Goal: Transaction & Acquisition: Purchase product/service

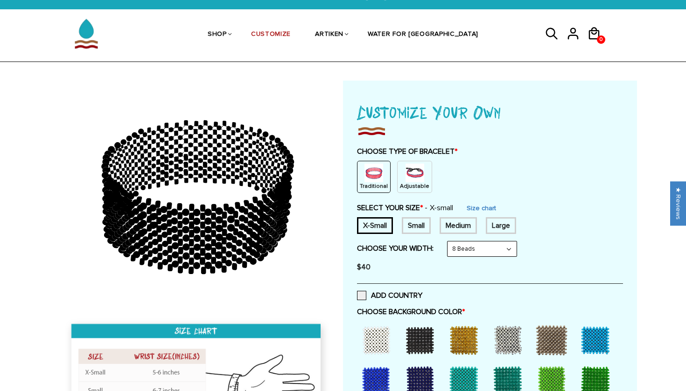
scroll to position [17, 0]
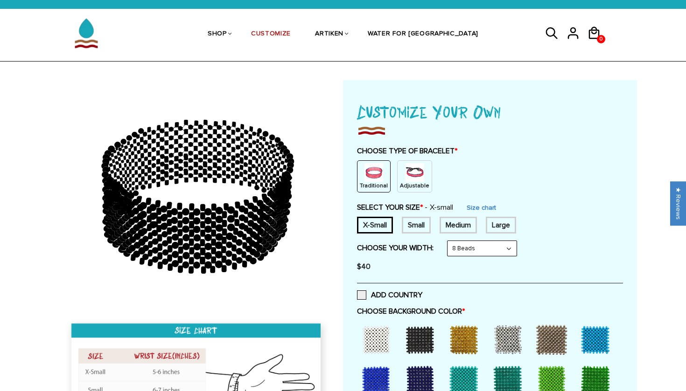
click at [412, 182] on p "Adjustable" at bounding box center [414, 186] width 29 height 8
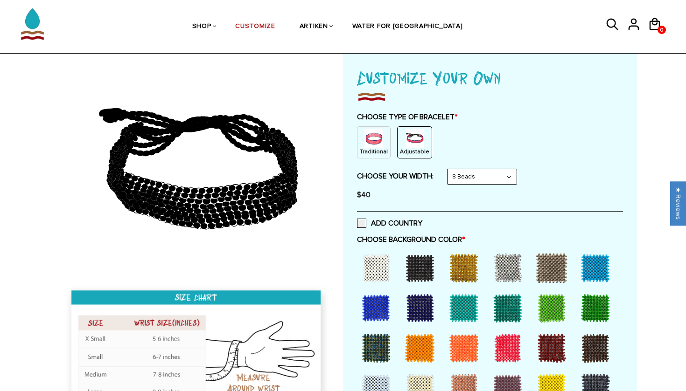
scroll to position [51, 0]
select select "10-beads"
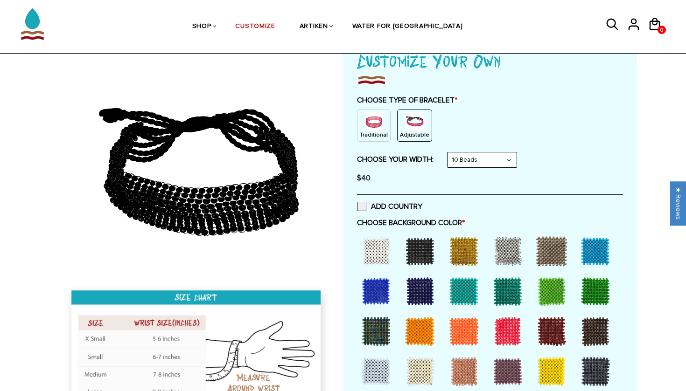
scroll to position [73, 0]
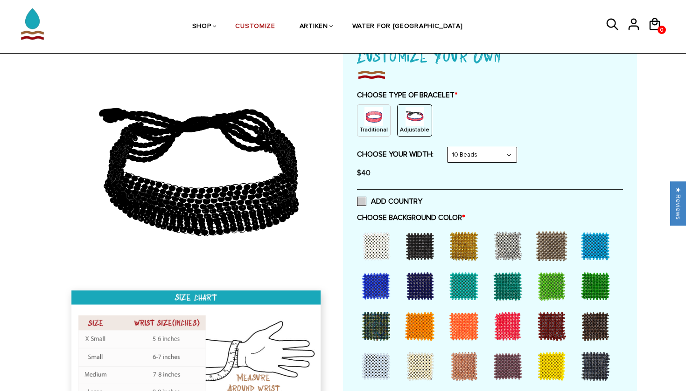
click at [364, 202] on span at bounding box center [361, 201] width 9 height 9
click at [422, 199] on input "ADD COUNTRY" at bounding box center [422, 199] width 0 height 0
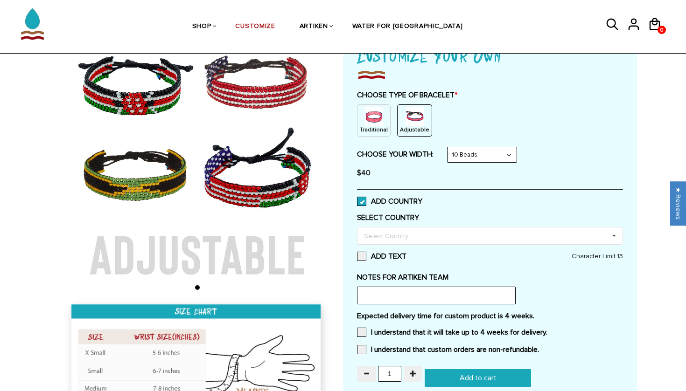
click at [364, 202] on span at bounding box center [361, 201] width 9 height 9
click at [422, 199] on input "ADD COUNTRY" at bounding box center [422, 199] width 0 height 0
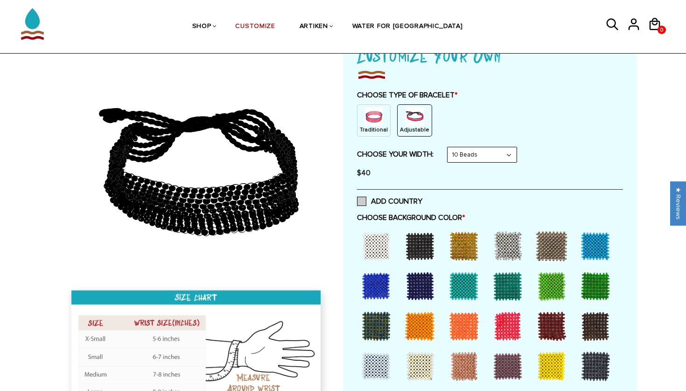
click at [364, 202] on span at bounding box center [361, 201] width 9 height 9
click at [422, 199] on input "ADD COUNTRY" at bounding box center [422, 199] width 0 height 0
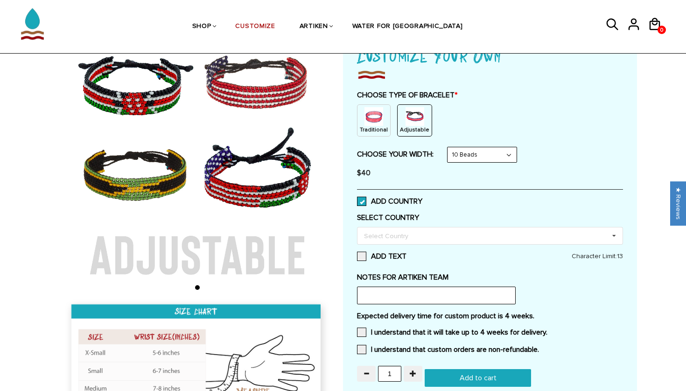
click at [364, 202] on span at bounding box center [361, 201] width 9 height 9
click at [422, 199] on input "ADD COUNTRY" at bounding box center [422, 199] width 0 height 0
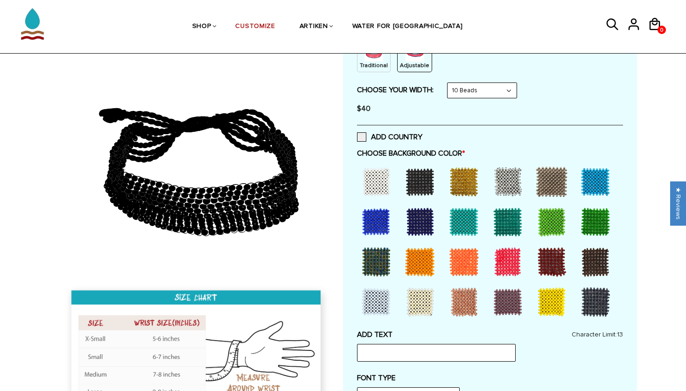
scroll to position [143, 0]
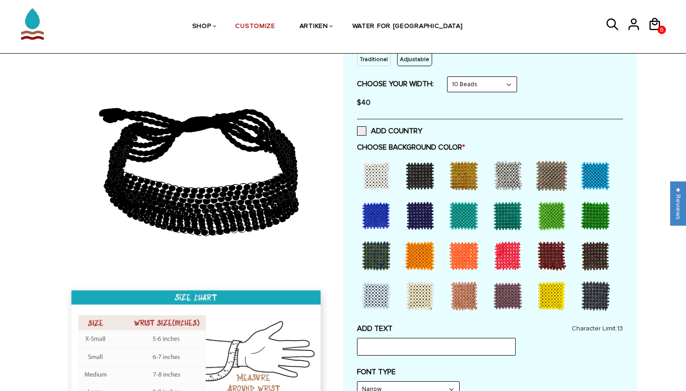
click at [382, 164] on div at bounding box center [375, 175] width 37 height 37
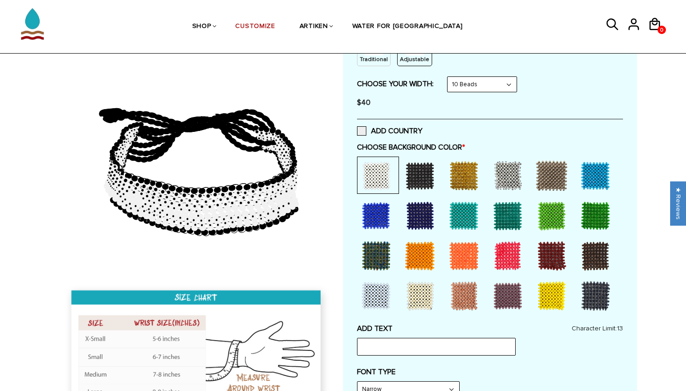
click at [413, 167] on div at bounding box center [419, 175] width 37 height 37
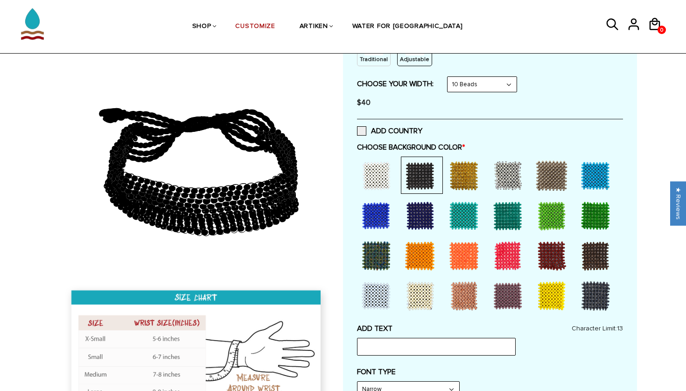
click at [371, 167] on div at bounding box center [375, 175] width 37 height 37
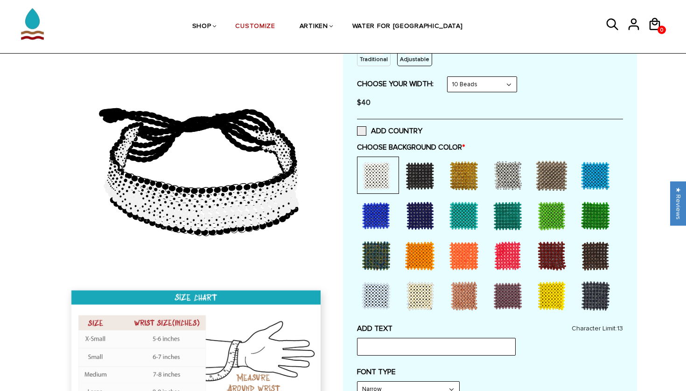
click at [417, 175] on div at bounding box center [419, 175] width 37 height 37
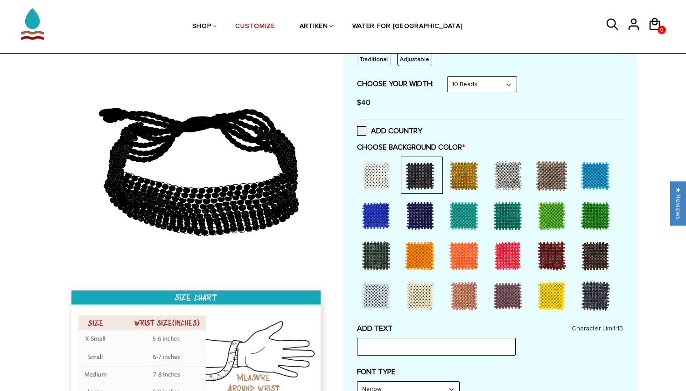
click at [472, 190] on div at bounding box center [463, 175] width 37 height 37
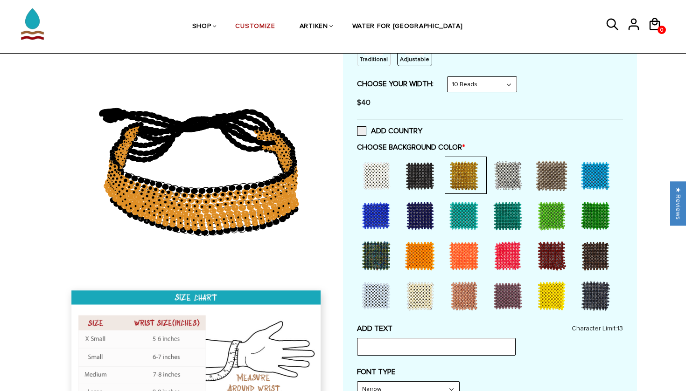
click at [470, 206] on div at bounding box center [463, 215] width 37 height 37
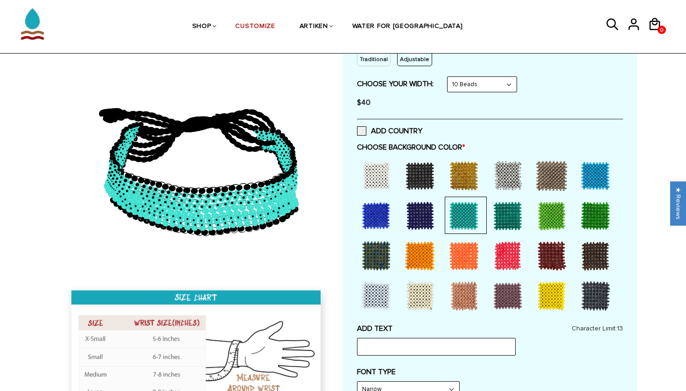
click at [443, 206] on div at bounding box center [490, 237] width 266 height 160
click at [423, 209] on div at bounding box center [419, 215] width 37 height 37
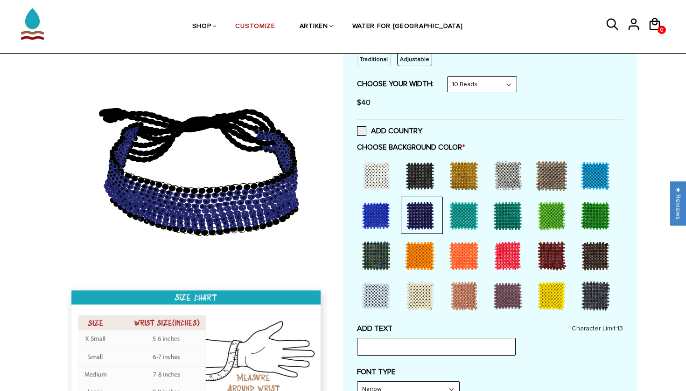
click at [395, 214] on div at bounding box center [378, 215] width 42 height 37
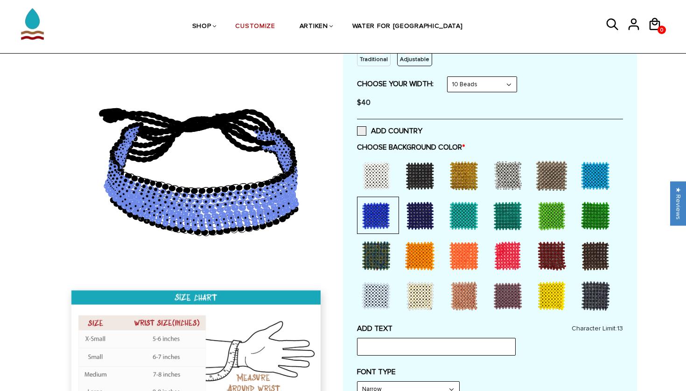
click at [383, 184] on div at bounding box center [375, 175] width 37 height 37
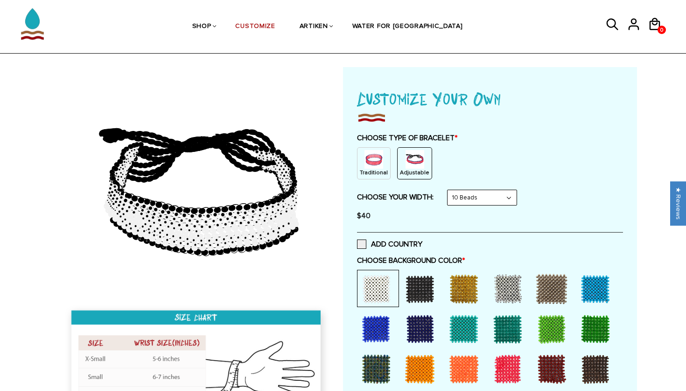
scroll to position [31, 0]
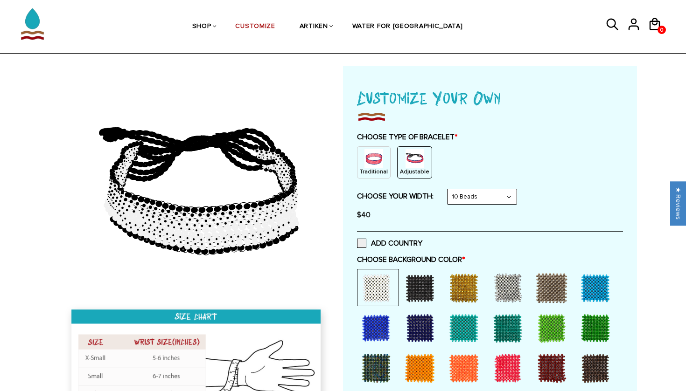
click at [419, 162] on img at bounding box center [414, 158] width 19 height 19
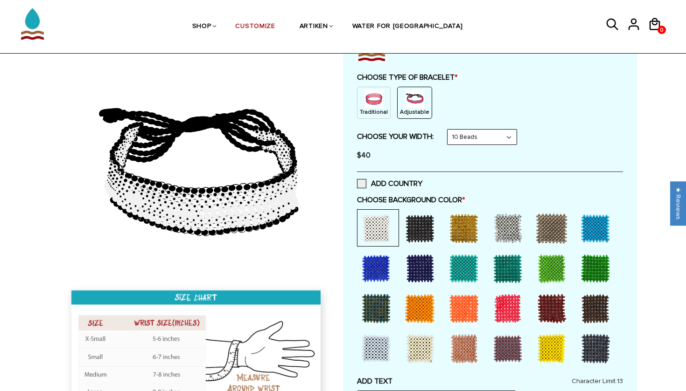
click at [394, 217] on div at bounding box center [375, 228] width 37 height 37
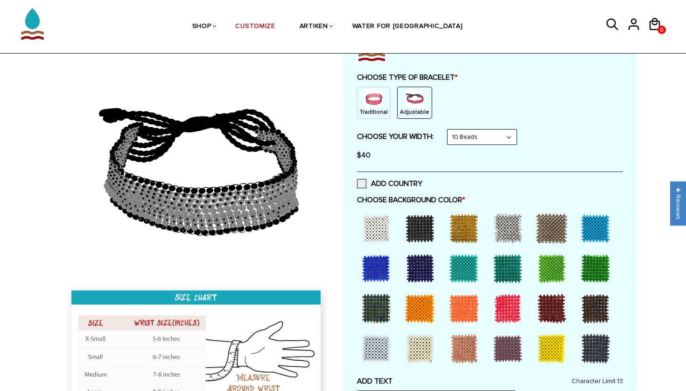
click at [418, 223] on div at bounding box center [419, 228] width 37 height 37
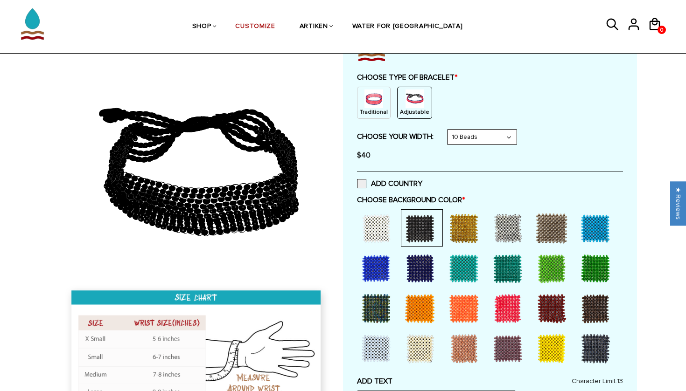
click at [455, 231] on div at bounding box center [463, 228] width 37 height 37
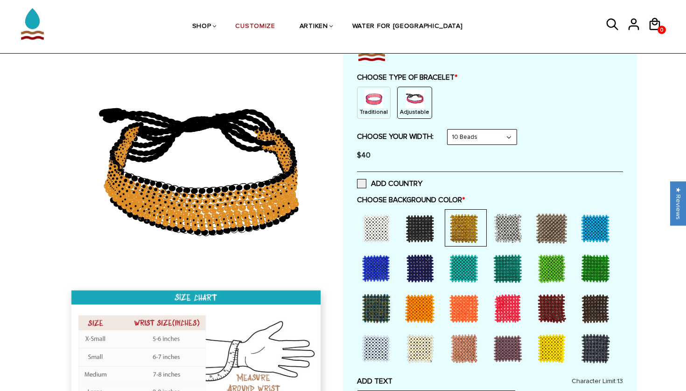
click at [496, 233] on div at bounding box center [507, 228] width 37 height 37
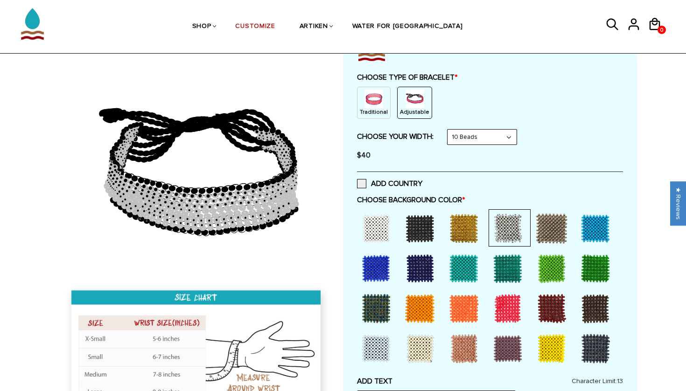
click at [506, 274] on div at bounding box center [507, 268] width 37 height 37
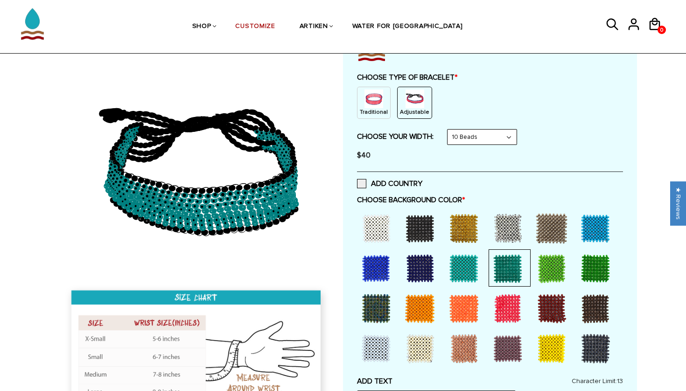
click at [536, 250] on div at bounding box center [551, 268] width 37 height 37
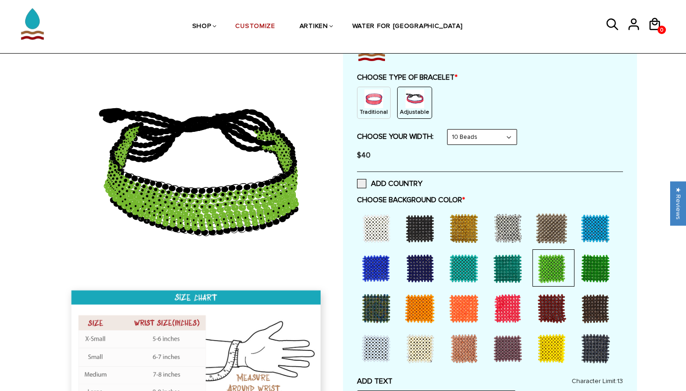
click at [542, 236] on div at bounding box center [551, 228] width 37 height 37
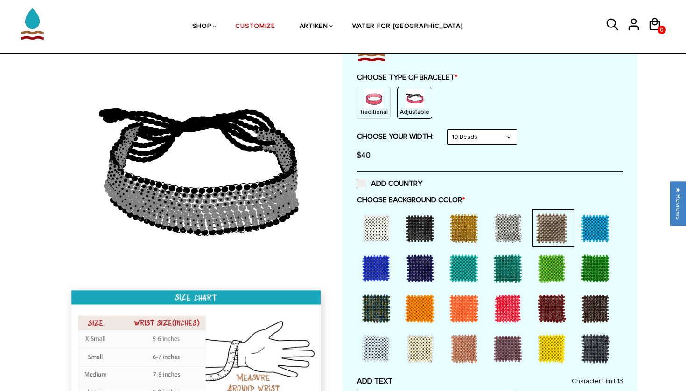
click at [601, 233] on div at bounding box center [595, 228] width 37 height 37
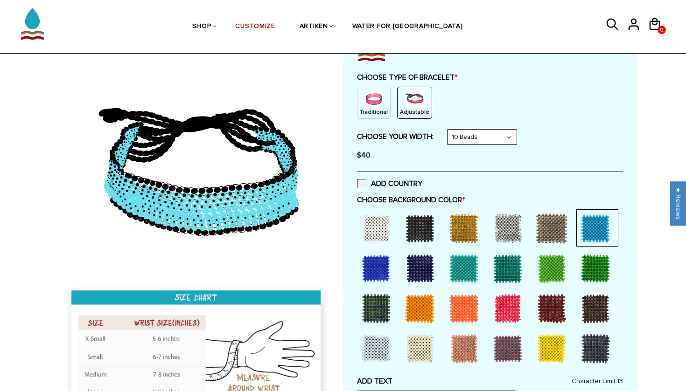
click at [600, 271] on div at bounding box center [595, 268] width 37 height 37
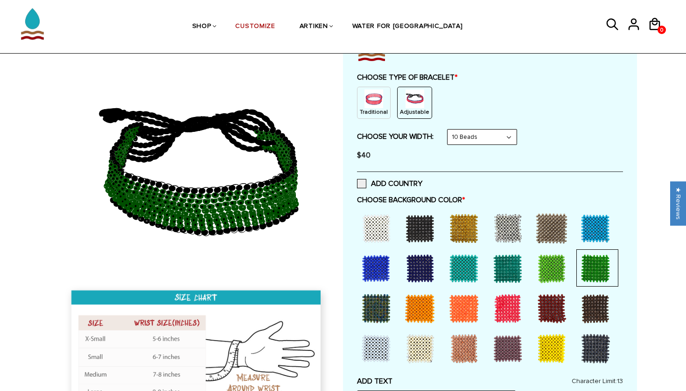
click at [370, 226] on div at bounding box center [375, 228] width 37 height 37
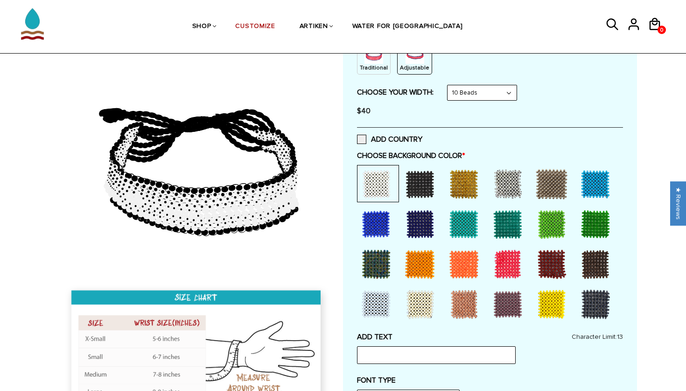
scroll to position [137, 0]
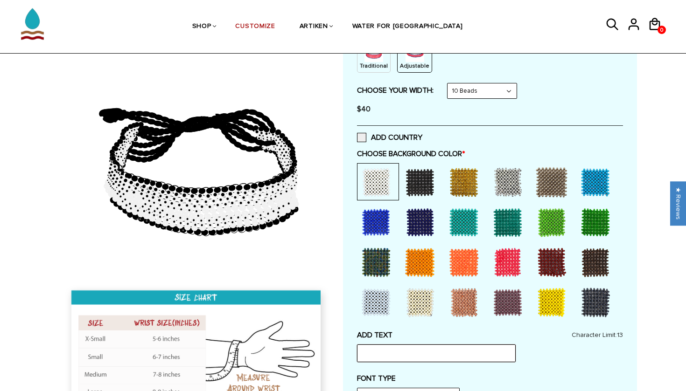
click at [387, 346] on input "text" at bounding box center [436, 354] width 159 height 18
type input "NSU XC"
click at [281, 269] on icon at bounding box center [197, 163] width 268 height 233
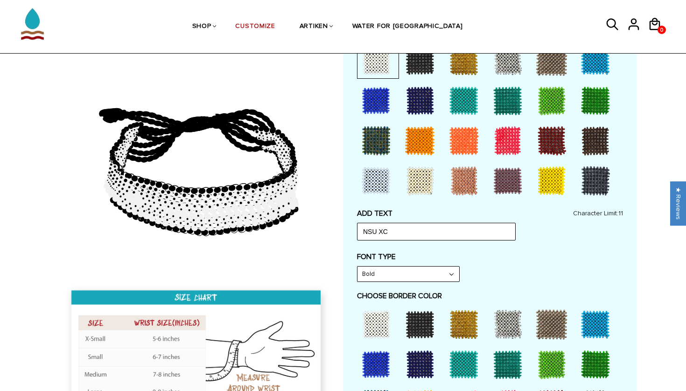
scroll to position [259, 0]
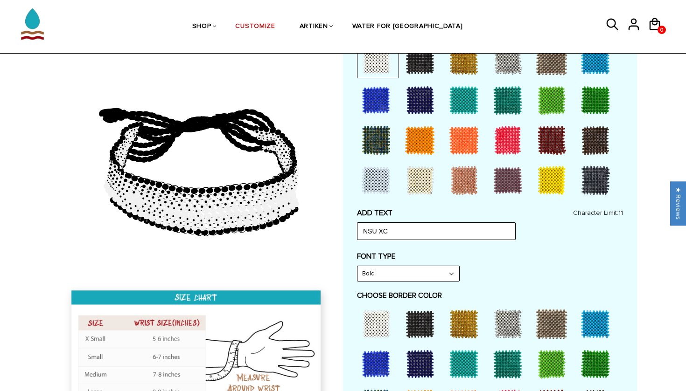
click at [409, 316] on div at bounding box center [419, 324] width 37 height 37
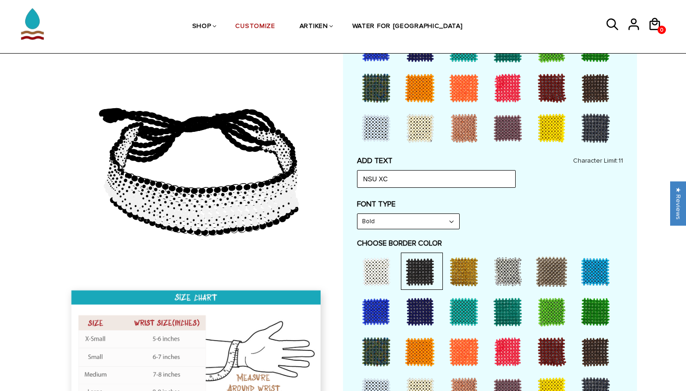
click at [379, 319] on div at bounding box center [375, 311] width 37 height 37
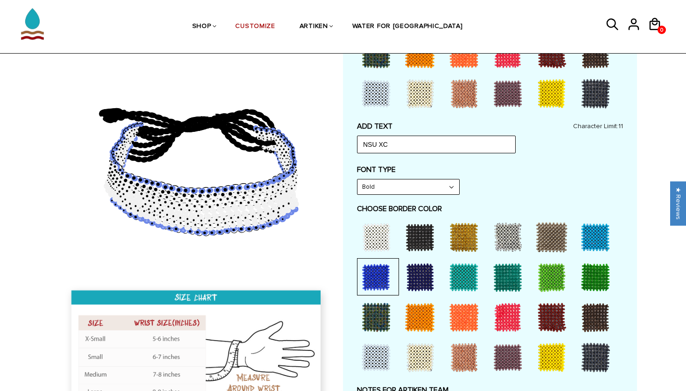
scroll to position [347, 0]
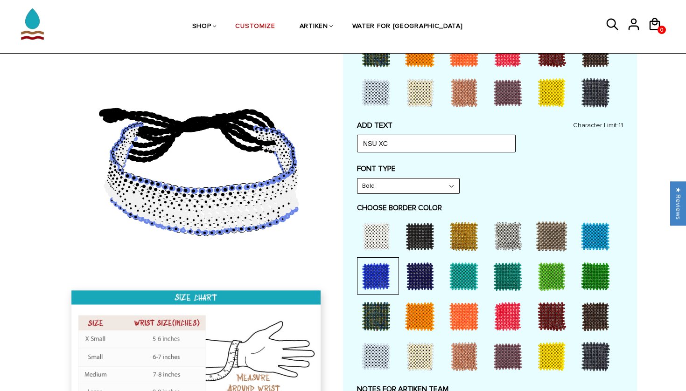
click at [499, 229] on div at bounding box center [507, 236] width 37 height 37
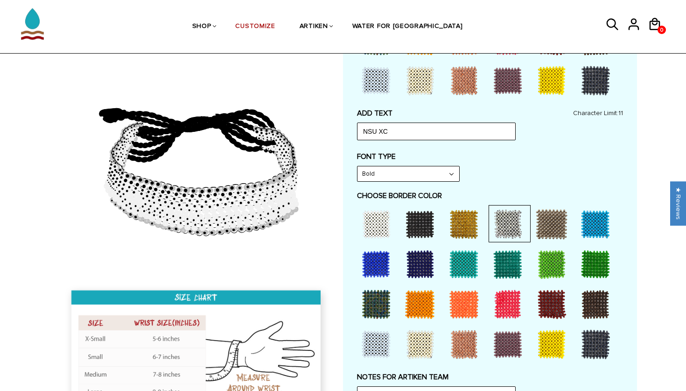
scroll to position [361, 0]
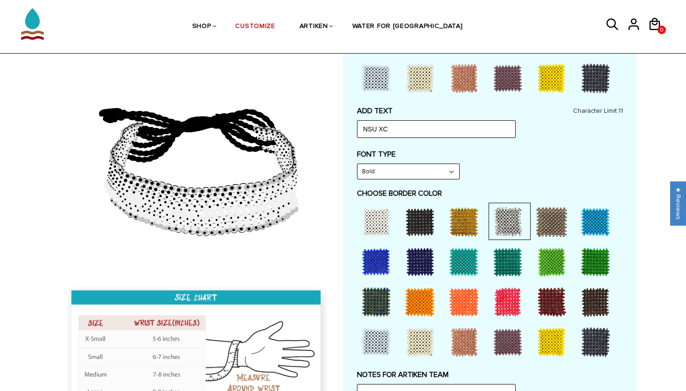
click at [581, 331] on div at bounding box center [595, 342] width 37 height 37
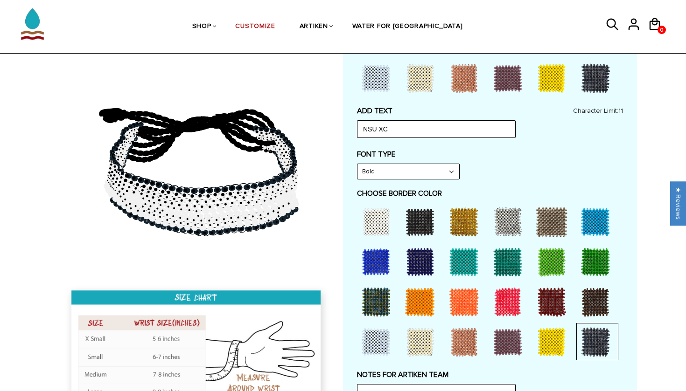
click at [507, 216] on div at bounding box center [507, 221] width 37 height 37
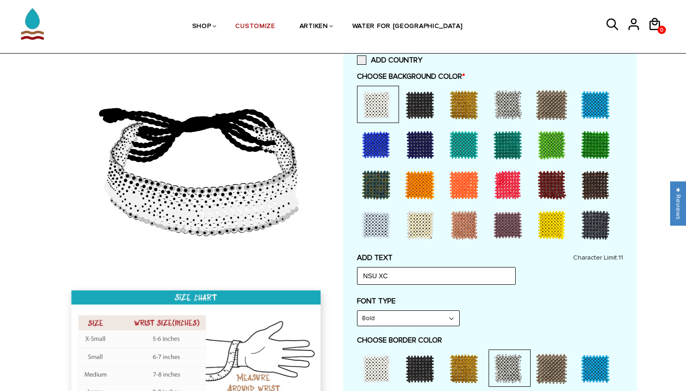
scroll to position [189, 0]
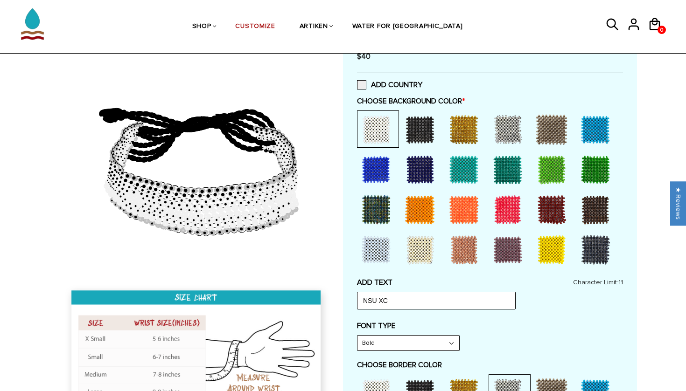
click at [378, 176] on div at bounding box center [375, 169] width 37 height 37
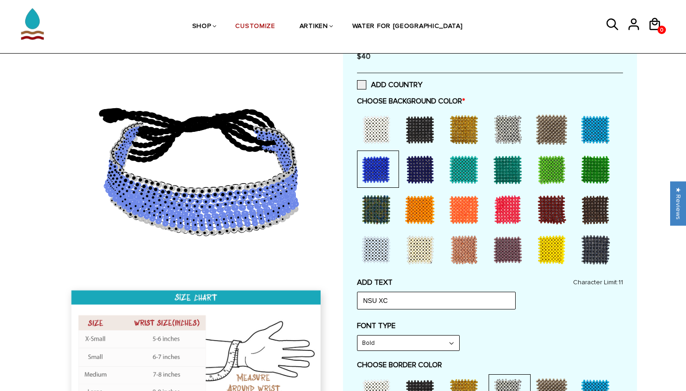
click at [373, 141] on div at bounding box center [375, 129] width 37 height 37
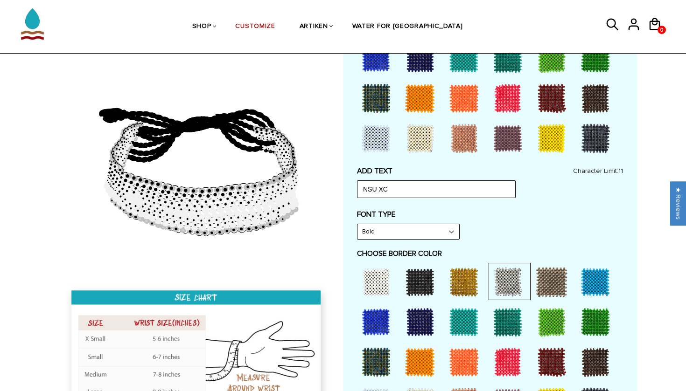
scroll to position [301, 0]
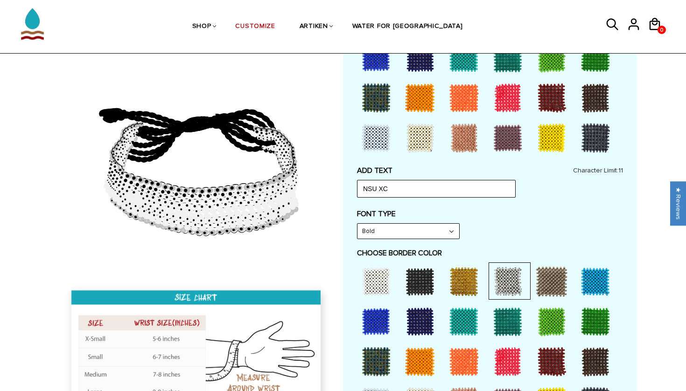
drag, startPoint x: 293, startPoint y: 181, endPoint x: 274, endPoint y: 192, distance: 22.2
click at [274, 192] on icon at bounding box center [197, 163] width 268 height 233
drag, startPoint x: 267, startPoint y: 196, endPoint x: 255, endPoint y: 204, distance: 14.8
click at [255, 204] on g at bounding box center [200, 178] width 195 height 106
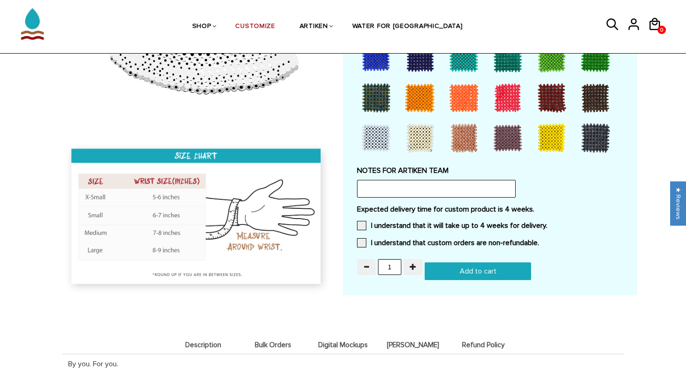
scroll to position [562, 0]
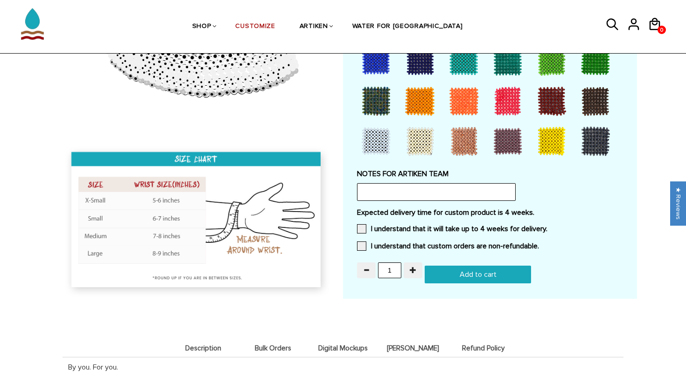
click at [265, 345] on span "Bulk Orders" at bounding box center [272, 349] width 65 height 8
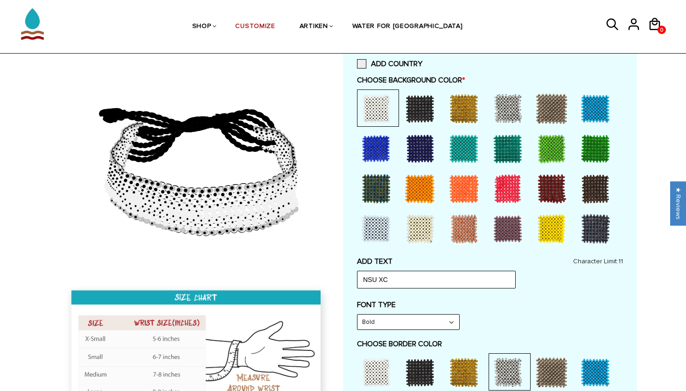
scroll to position [195, 0]
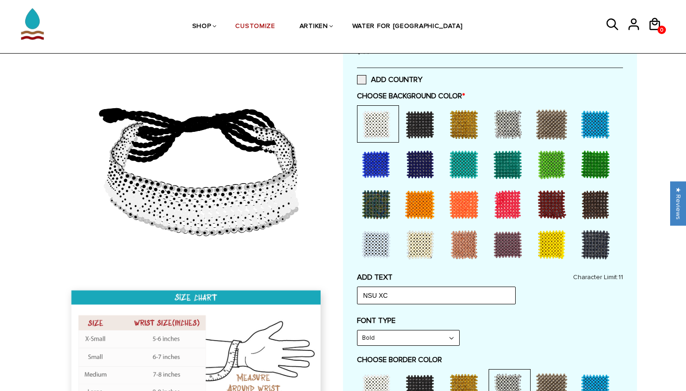
click at [373, 167] on div at bounding box center [375, 164] width 37 height 37
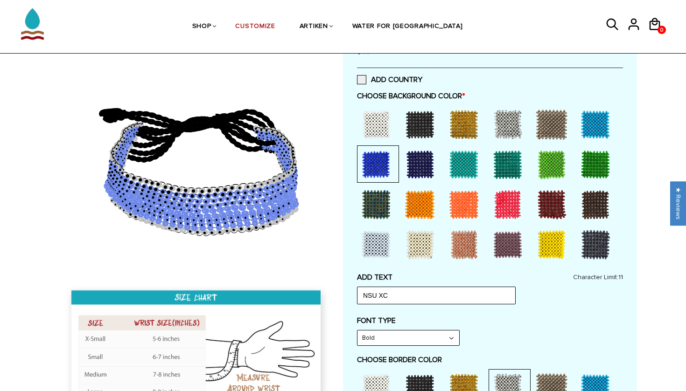
click at [372, 128] on div at bounding box center [375, 124] width 37 height 37
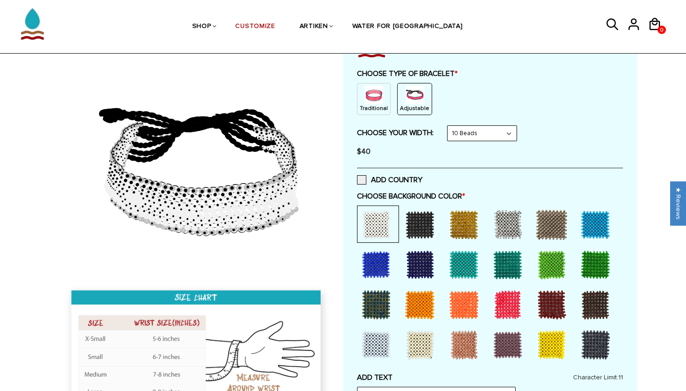
scroll to position [94, 0]
click at [374, 259] on div at bounding box center [375, 264] width 37 height 37
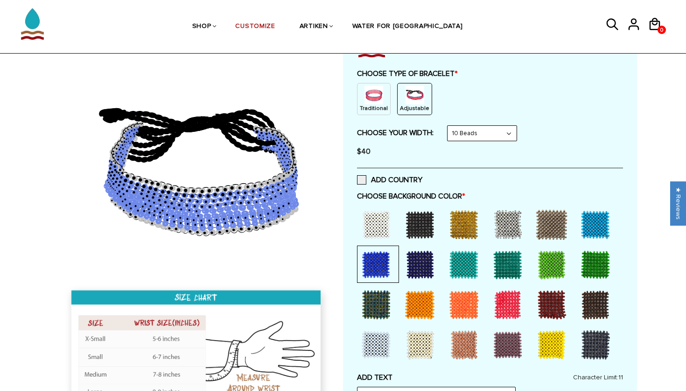
click at [508, 220] on div at bounding box center [507, 224] width 37 height 37
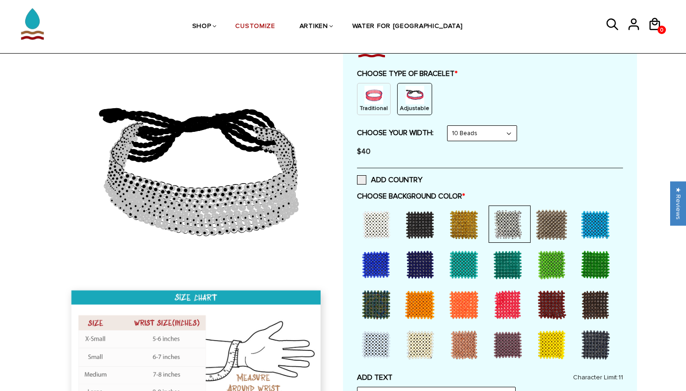
click at [368, 214] on div at bounding box center [375, 224] width 37 height 37
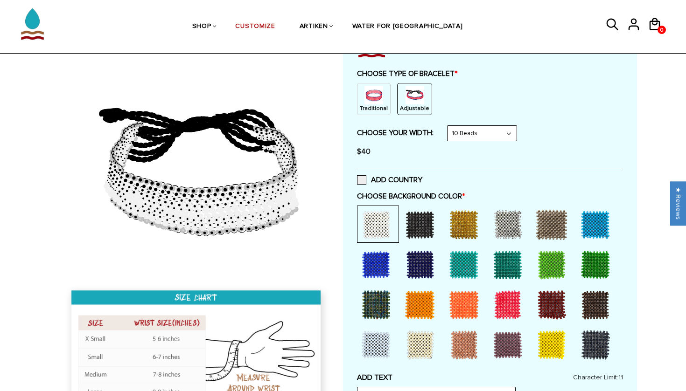
click at [368, 252] on div at bounding box center [375, 264] width 37 height 37
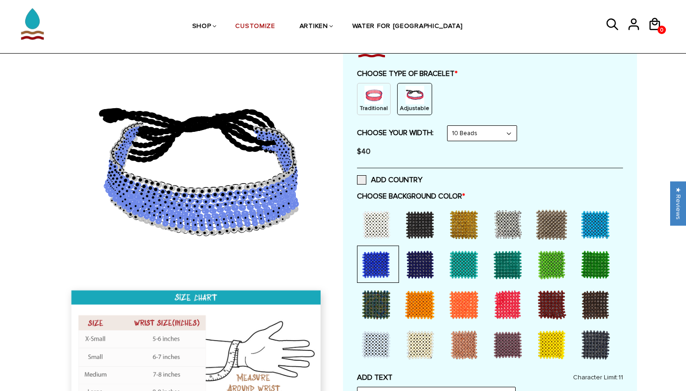
click at [489, 231] on div at bounding box center [507, 224] width 37 height 37
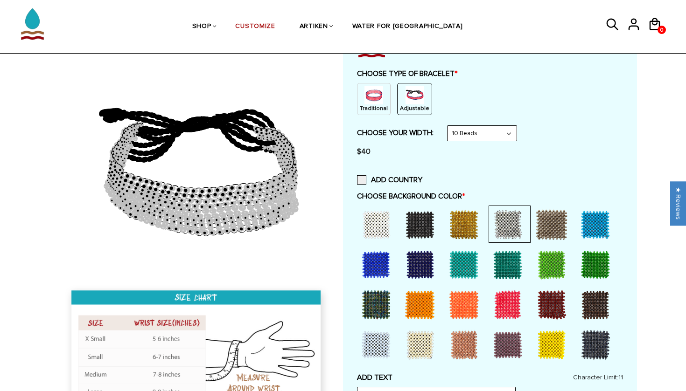
click at [491, 231] on div at bounding box center [507, 224] width 37 height 37
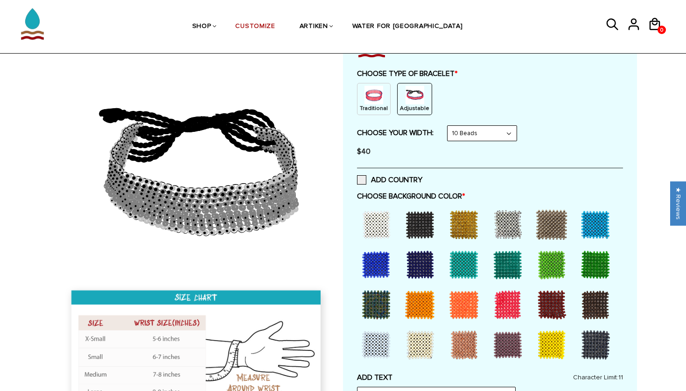
click at [355, 271] on div "Customize Your Own CHOOSE TYPE OF BRACELET * Traditional Adjustable Traditional…" at bounding box center [490, 385] width 294 height 765
click at [369, 238] on div at bounding box center [375, 224] width 37 height 37
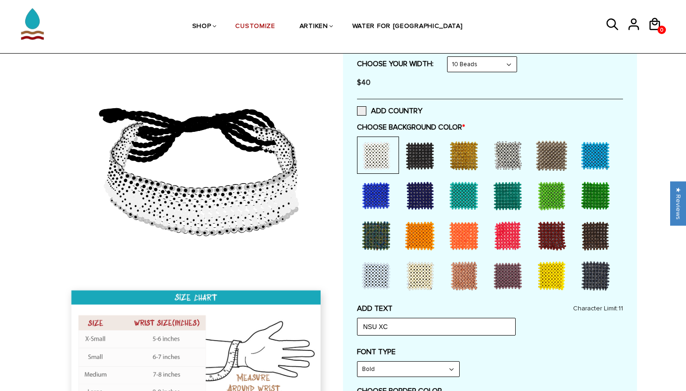
scroll to position [166, 0]
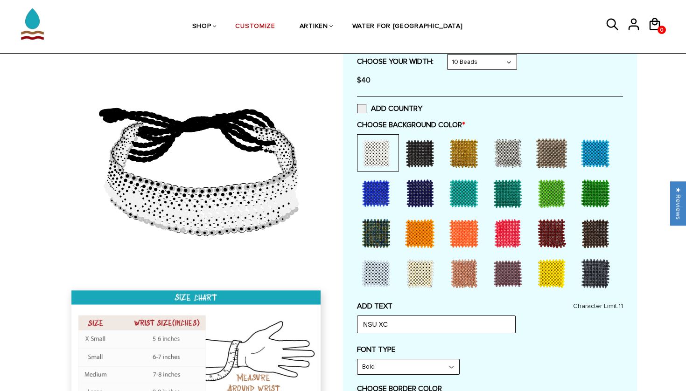
click at [384, 195] on div at bounding box center [375, 193] width 37 height 37
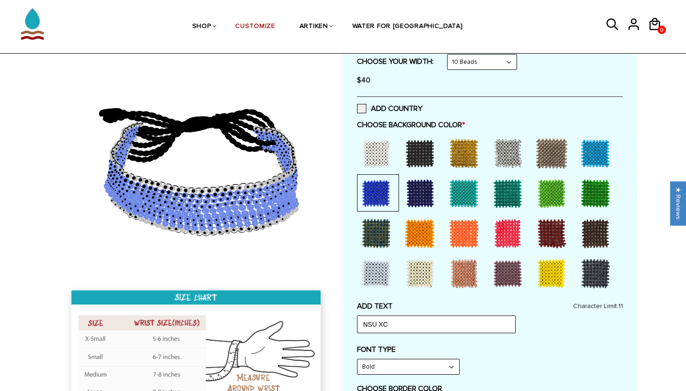
click at [376, 175] on div at bounding box center [375, 193] width 37 height 37
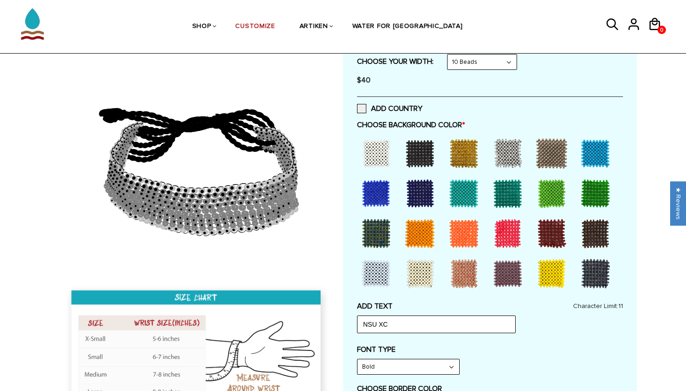
click at [376, 160] on div at bounding box center [375, 153] width 37 height 37
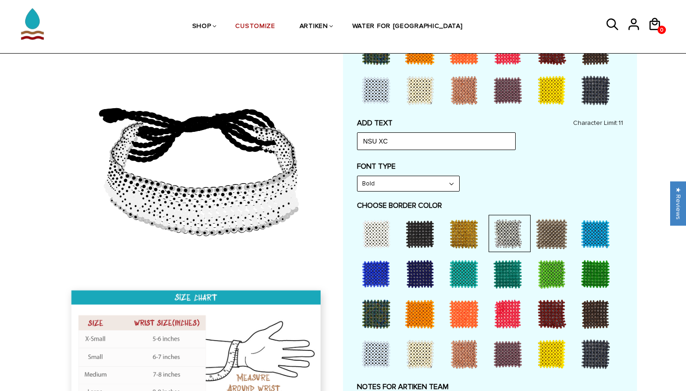
scroll to position [341, 0]
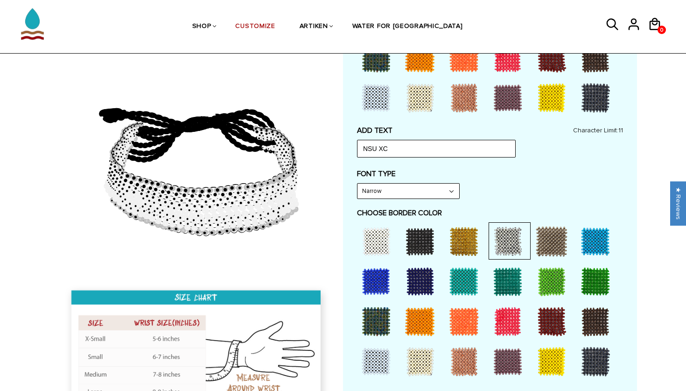
select select "Bold"
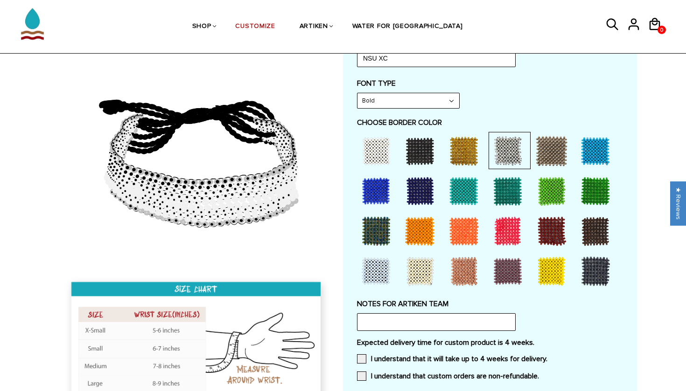
scroll to position [438, 0]
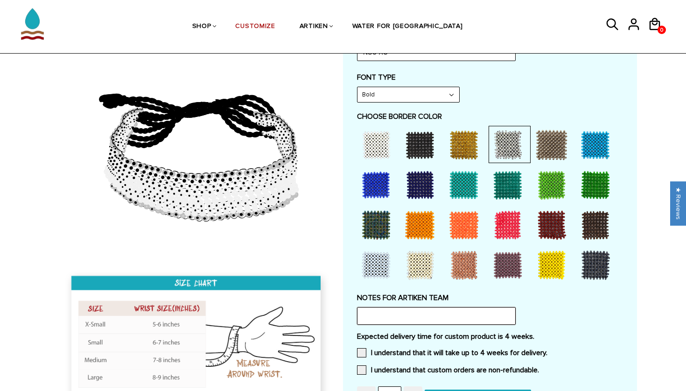
click at [430, 308] on input "text" at bounding box center [436, 316] width 159 height 18
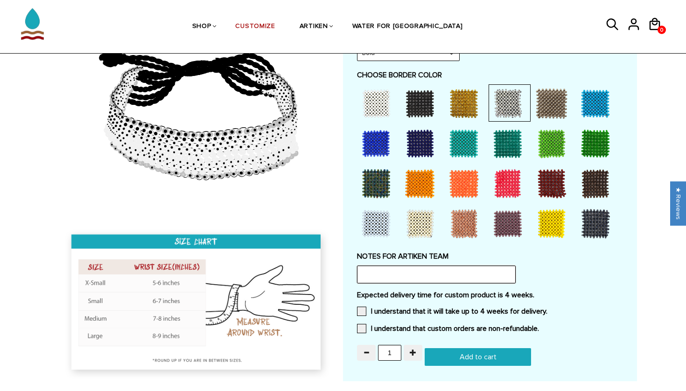
scroll to position [489, 0]
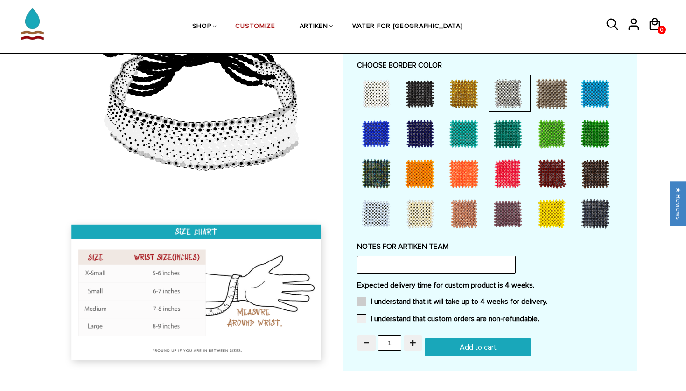
click at [358, 297] on span at bounding box center [361, 301] width 9 height 9
click at [547, 299] on input "I understand that it will take up to 4 weeks for delivery." at bounding box center [547, 299] width 0 height 0
click at [362, 314] on span at bounding box center [361, 318] width 9 height 9
click at [539, 316] on input "I understand that custom orders are non-refundable." at bounding box center [539, 316] width 0 height 0
click at [415, 256] on input "text" at bounding box center [436, 265] width 159 height 18
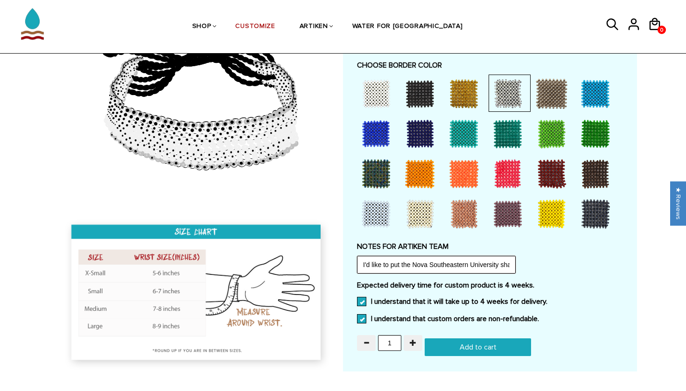
type input "I'd like to put the Nova Southeastern University shark logo and if it's possibl…"
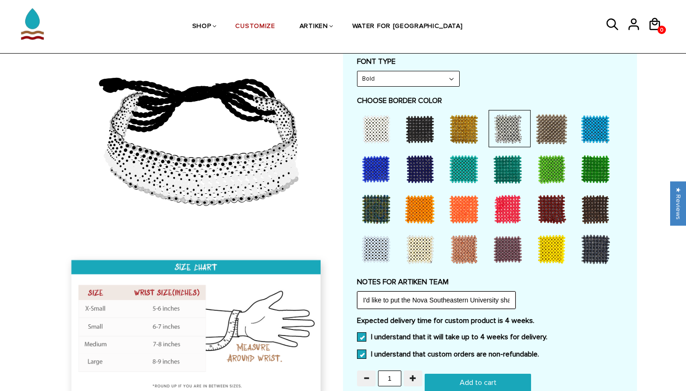
scroll to position [449, 0]
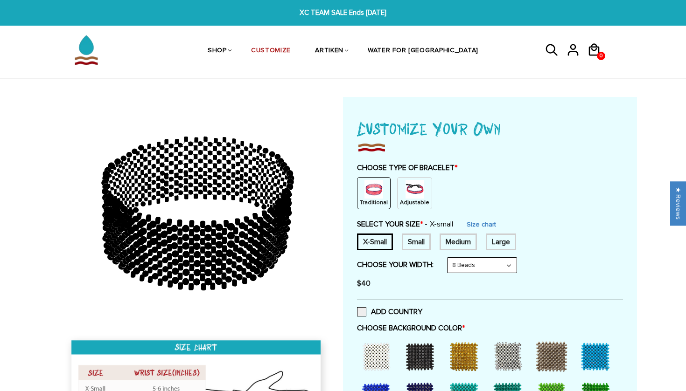
scroll to position [20, 0]
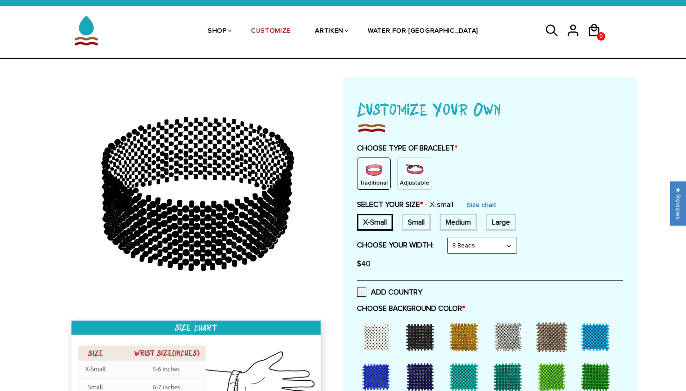
click at [410, 168] on img at bounding box center [414, 169] width 19 height 19
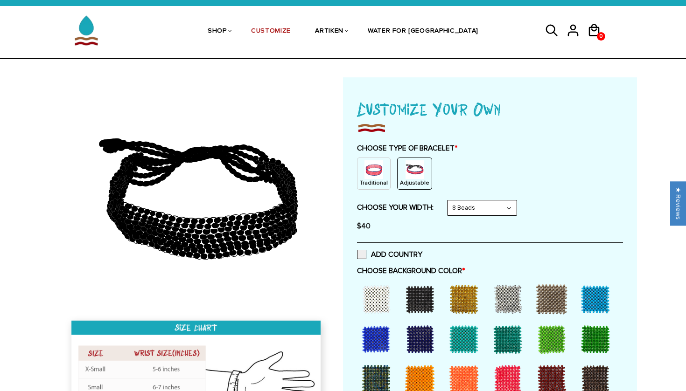
select select "10-beads"
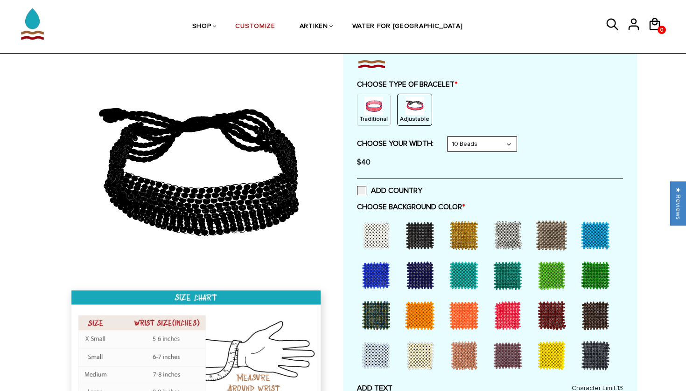
click at [380, 234] on div at bounding box center [375, 235] width 37 height 37
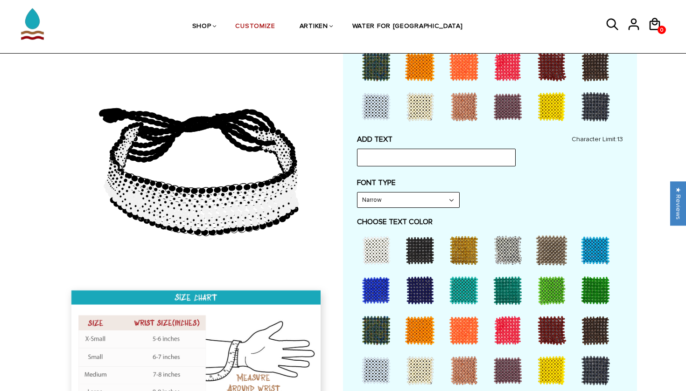
scroll to position [367, 0]
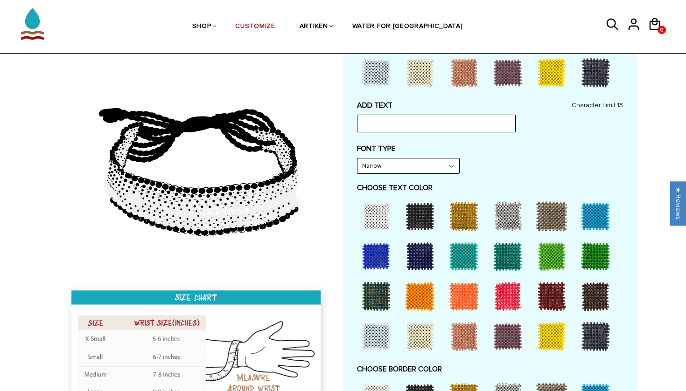
click at [506, 219] on div at bounding box center [507, 216] width 37 height 37
click at [506, 216] on div at bounding box center [507, 216] width 37 height 37
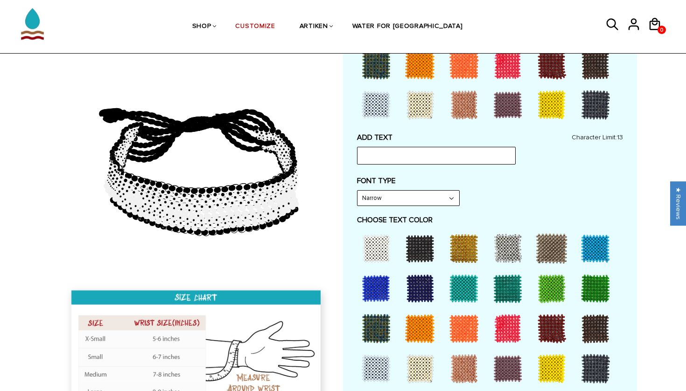
scroll to position [333, 0]
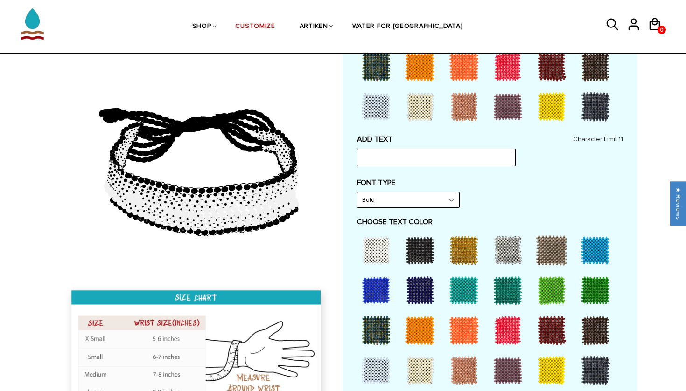
select select "Narrow"
click at [432, 153] on input "text" at bounding box center [436, 158] width 159 height 18
type input "NSU XC"
click at [330, 173] on icon at bounding box center [197, 163] width 268 height 233
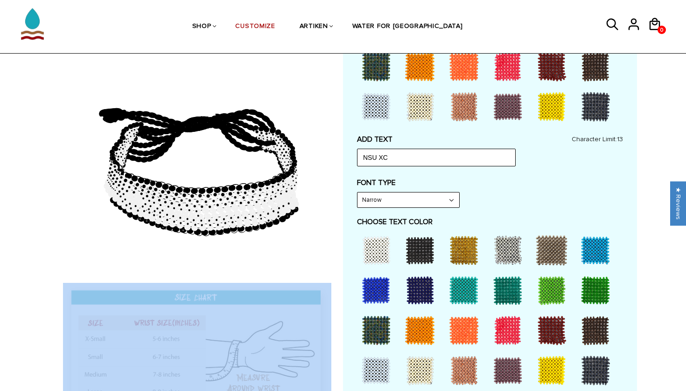
click at [330, 173] on icon at bounding box center [197, 163] width 268 height 233
click at [296, 207] on circle at bounding box center [295, 204] width 6 height 6
click at [277, 241] on icon at bounding box center [197, 163] width 268 height 233
click at [283, 98] on icon at bounding box center [197, 163] width 268 height 233
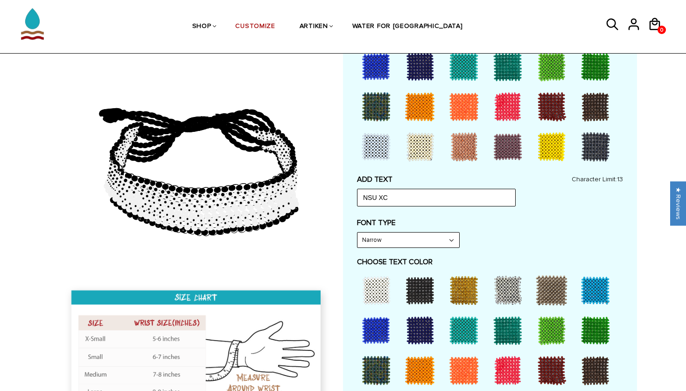
scroll to position [375, 0]
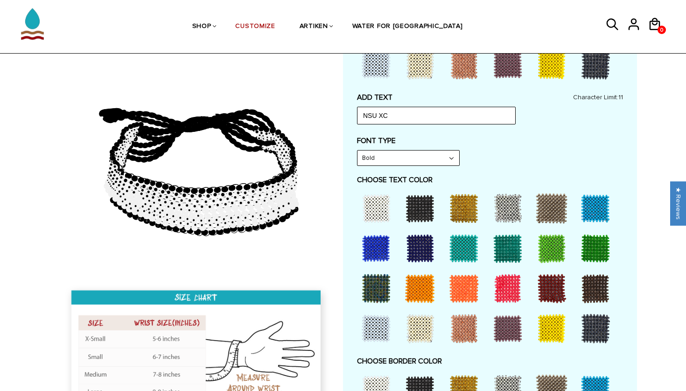
select select "Narrow"
click at [377, 247] on div at bounding box center [375, 248] width 37 height 37
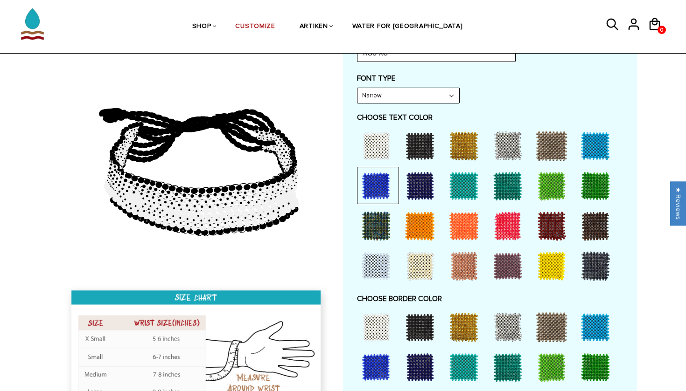
scroll to position [439, 0]
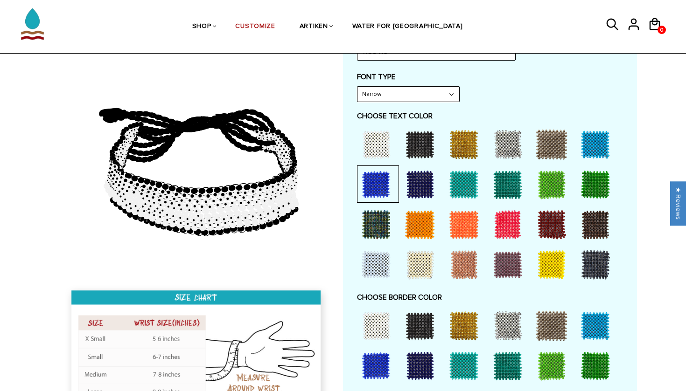
click at [508, 313] on div at bounding box center [507, 325] width 37 height 37
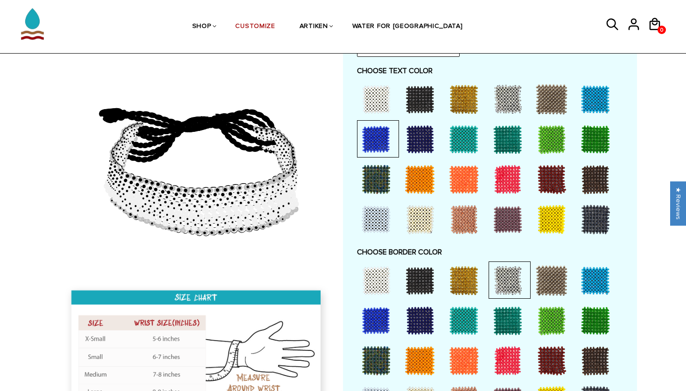
scroll to position [507, 0]
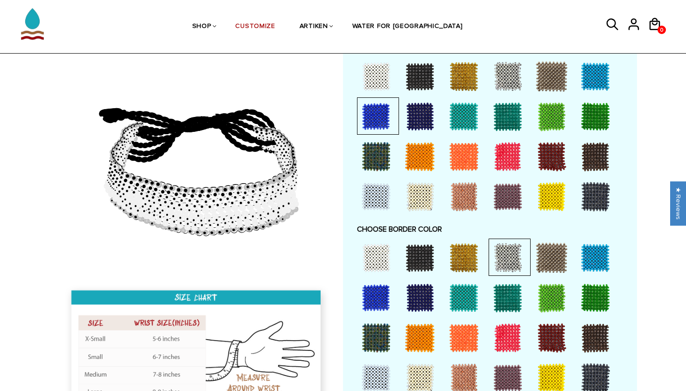
click at [368, 361] on div at bounding box center [375, 378] width 37 height 37
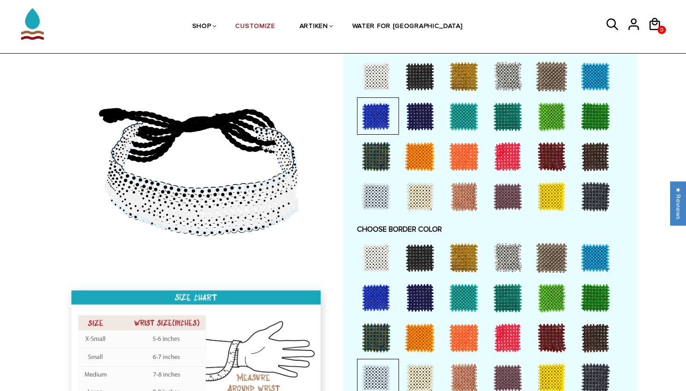
click at [581, 371] on div at bounding box center [595, 378] width 37 height 37
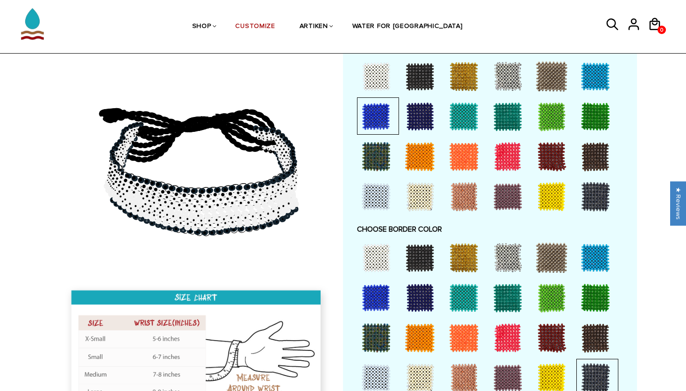
click at [592, 322] on div at bounding box center [595, 338] width 37 height 37
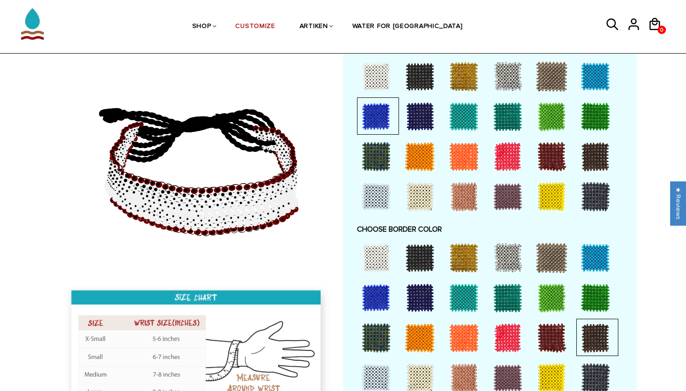
click at [522, 239] on div at bounding box center [507, 257] width 37 height 37
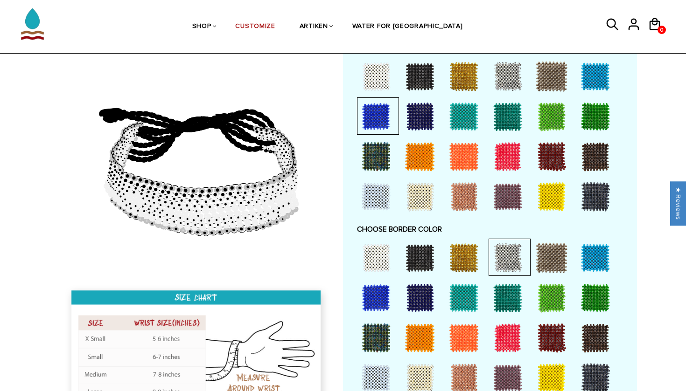
click at [428, 255] on div at bounding box center [419, 257] width 37 height 37
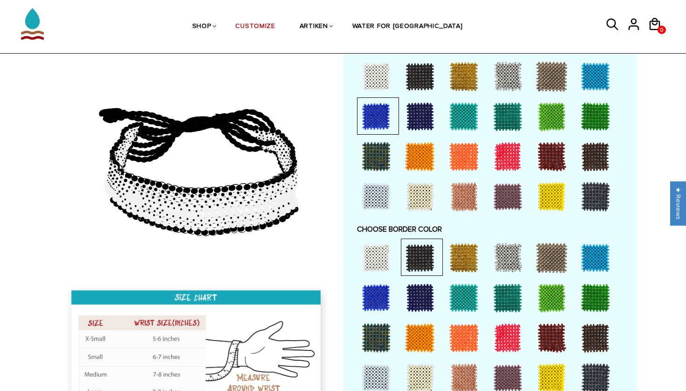
click at [396, 319] on div at bounding box center [378, 337] width 42 height 37
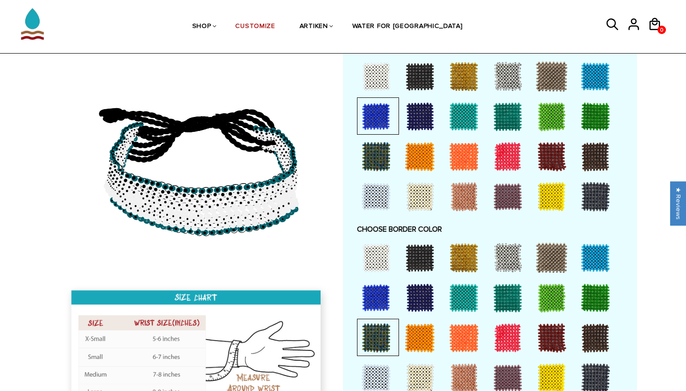
click at [472, 285] on div at bounding box center [463, 297] width 37 height 37
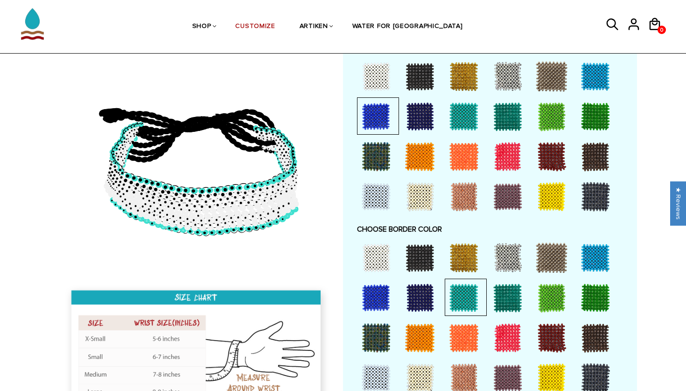
click at [511, 294] on div at bounding box center [507, 297] width 37 height 37
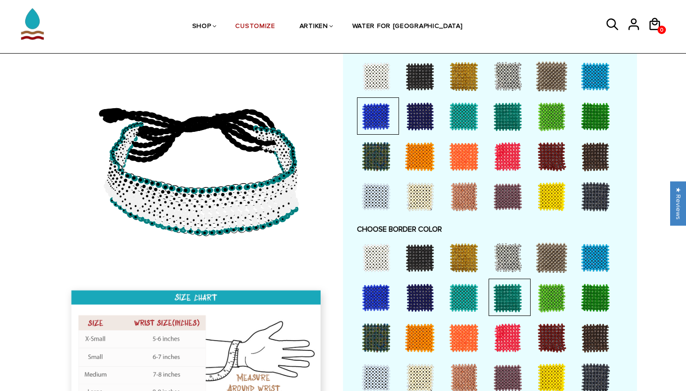
click at [563, 293] on div at bounding box center [551, 297] width 37 height 37
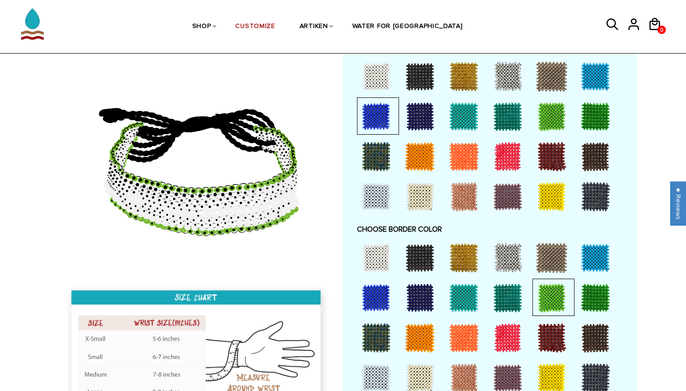
click at [557, 250] on div at bounding box center [551, 257] width 37 height 37
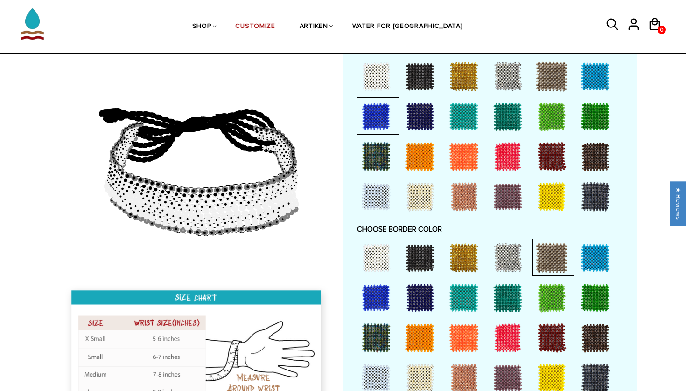
click at [518, 252] on div at bounding box center [507, 257] width 37 height 37
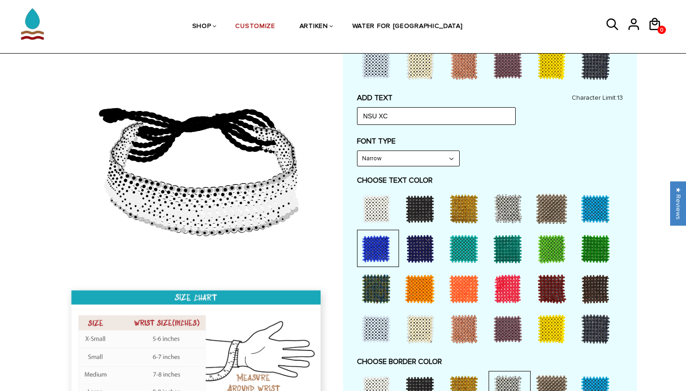
scroll to position [360, 0]
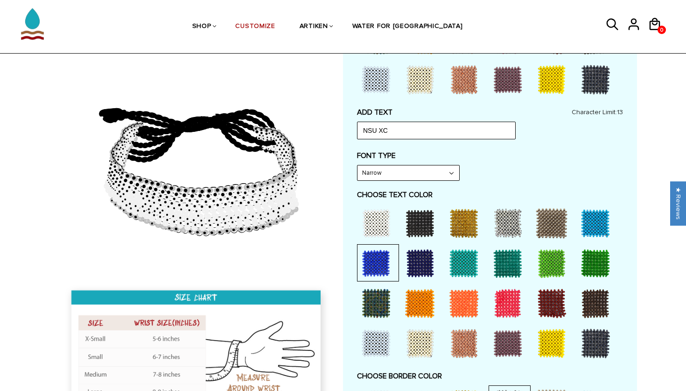
click at [374, 256] on div at bounding box center [375, 263] width 37 height 37
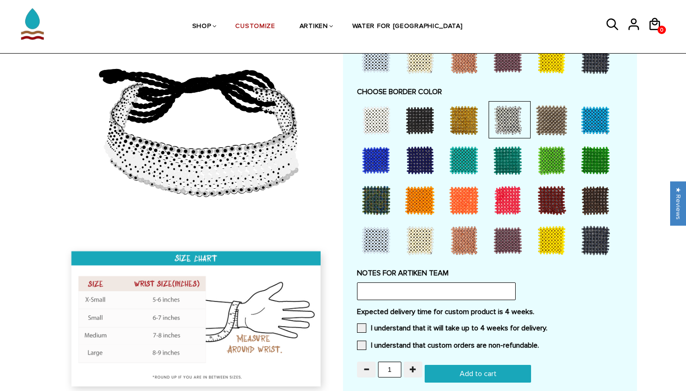
scroll to position [653, 0]
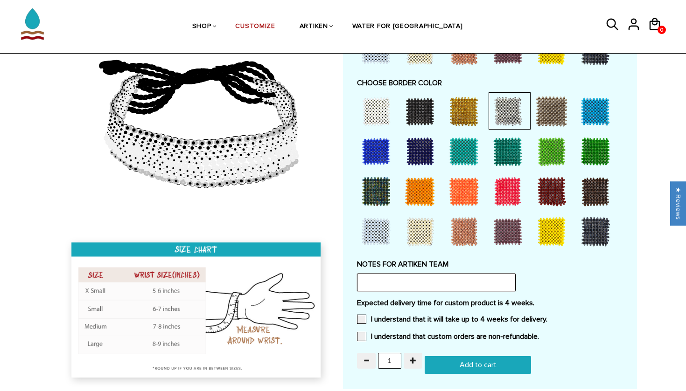
click at [404, 274] on input "text" at bounding box center [436, 283] width 159 height 18
type input "I"
type input "I would like to add the Nova Southeastern University shark logo and if it's pos…"
click at [359, 315] on span at bounding box center [361, 319] width 9 height 9
click at [547, 317] on input "I understand that it will take up to 4 weeks for delivery." at bounding box center [547, 317] width 0 height 0
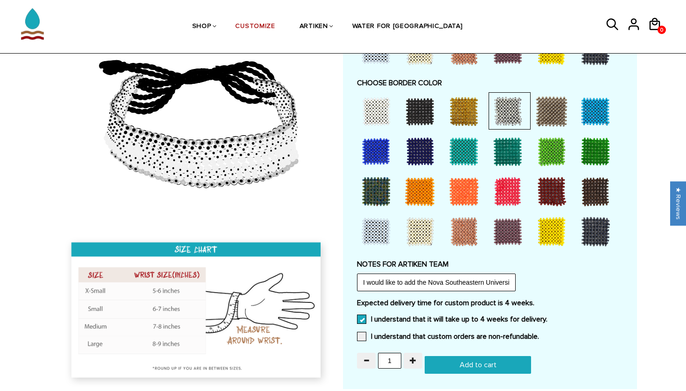
click at [359, 333] on div "Expected delivery time for custom product is 4 weeks. I understand that it will…" at bounding box center [490, 323] width 266 height 49
click at [361, 332] on span at bounding box center [361, 336] width 9 height 9
click at [539, 334] on input "I understand that custom orders are non-refundable." at bounding box center [539, 334] width 0 height 0
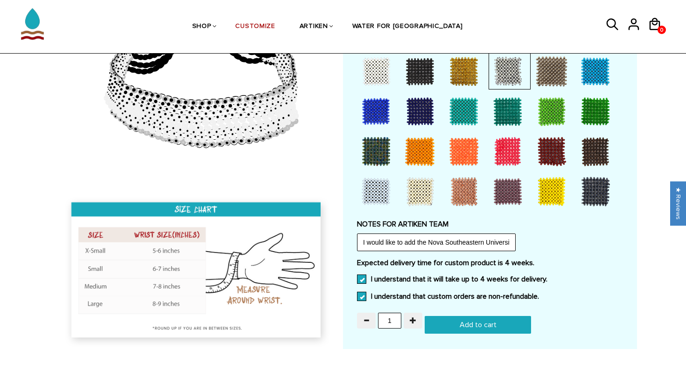
scroll to position [698, 0]
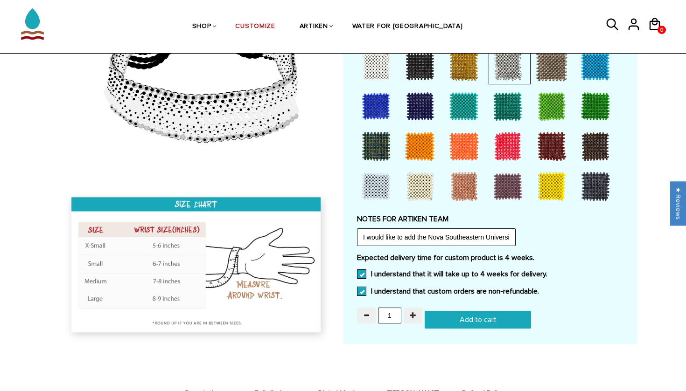
click at [420, 308] on button "button" at bounding box center [413, 316] width 19 height 16
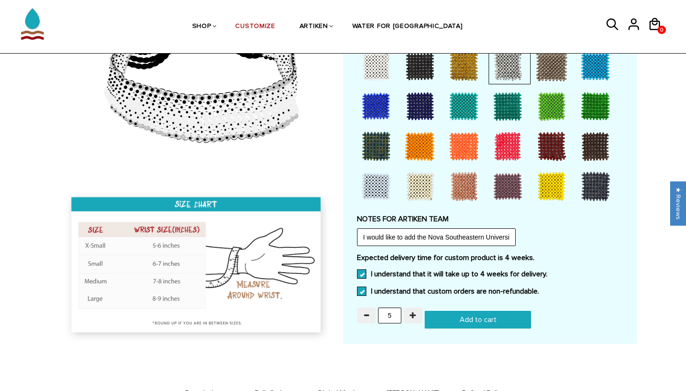
type input "6"
click at [457, 313] on input "Add to cart" at bounding box center [478, 320] width 106 height 18
type input "Add to cart"
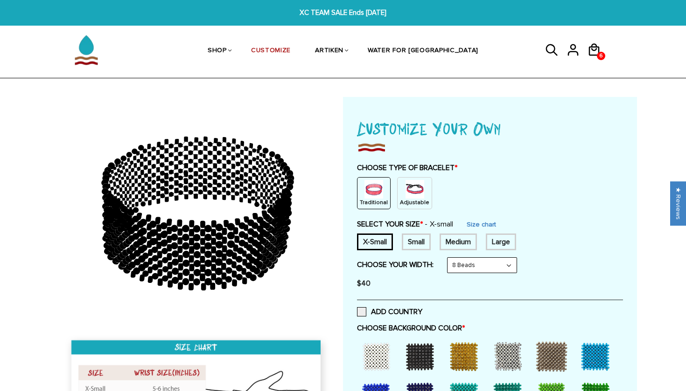
scroll to position [698, 0]
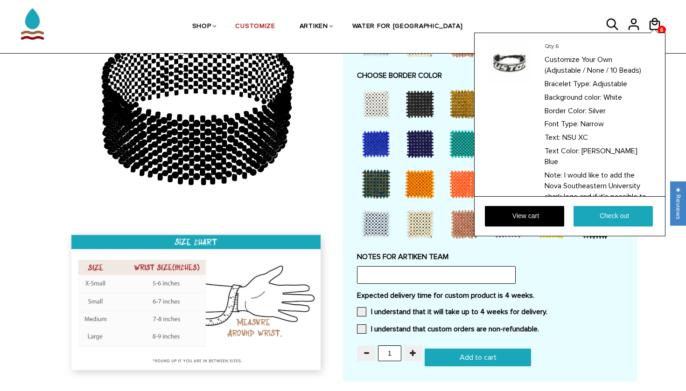
click at [657, 23] on icon at bounding box center [654, 24] width 11 height 12
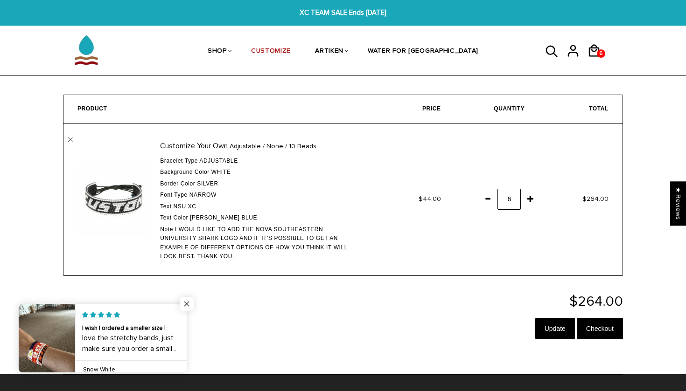
click at [184, 304] on span "Close popup widget" at bounding box center [187, 304] width 14 height 14
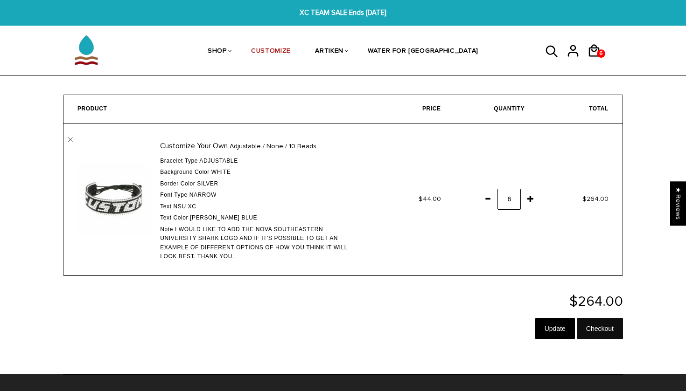
click at [613, 328] on input "Checkout" at bounding box center [600, 328] width 46 height 21
click at [571, 65] on link "Purchases" at bounding box center [576, 63] width 38 height 9
